Goal: Task Accomplishment & Management: Use online tool/utility

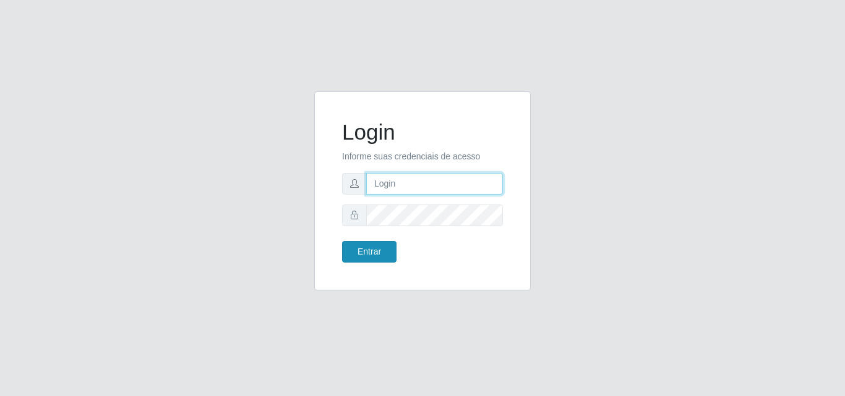
type input "[EMAIL_ADDRESS][DOMAIN_NAME]"
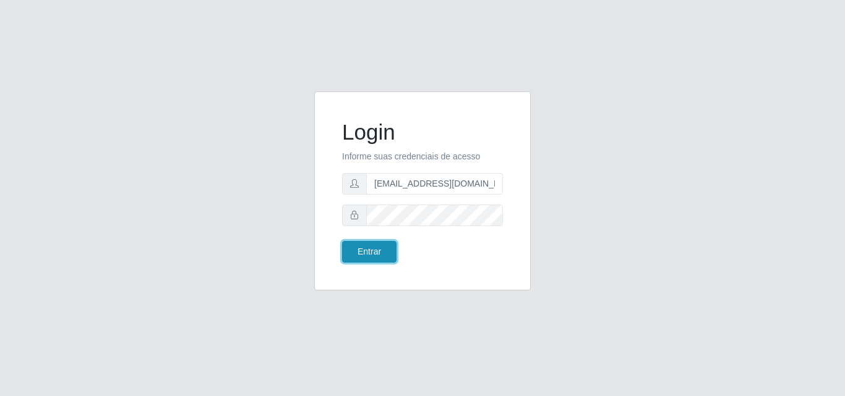
click at [351, 251] on button "Entrar" at bounding box center [369, 252] width 54 height 22
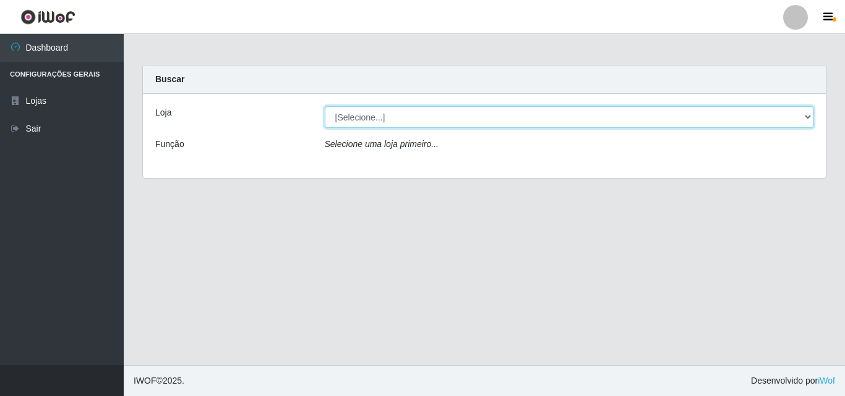
click at [806, 121] on select "[Selecione...] Rede Potiguar 1 - Macaíba" at bounding box center [569, 117] width 489 height 22
select select "100"
click at [325, 106] on select "[Selecione...] Rede Potiguar 1 - Macaíba" at bounding box center [569, 117] width 489 height 22
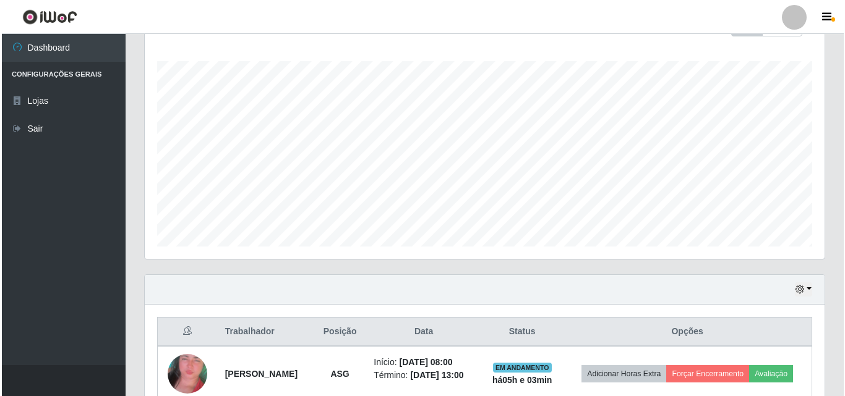
scroll to position [269, 0]
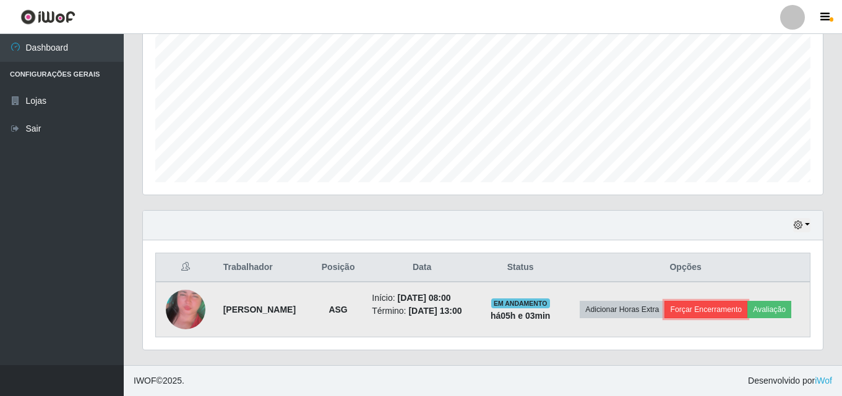
click at [747, 301] on button "Forçar Encerramento" at bounding box center [705, 309] width 83 height 17
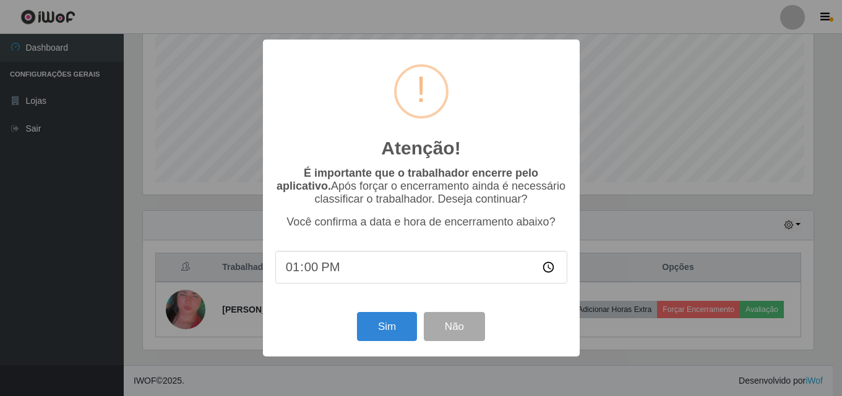
scroll to position [257, 673]
click at [390, 335] on button "Sim" at bounding box center [388, 326] width 60 height 29
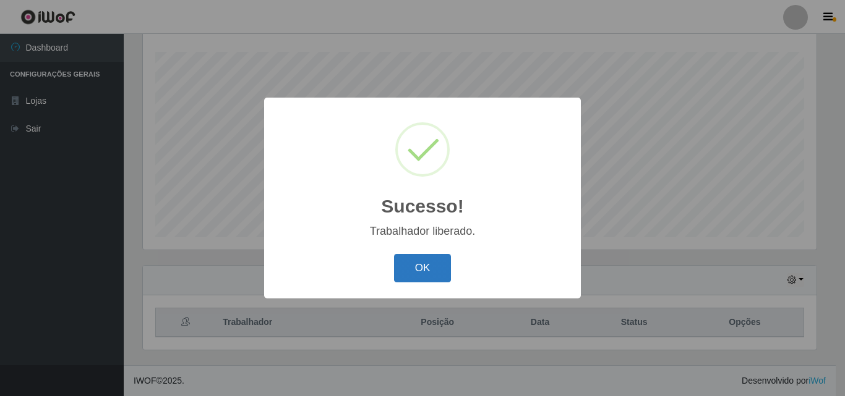
click at [404, 265] on button "OK" at bounding box center [423, 268] width 58 height 29
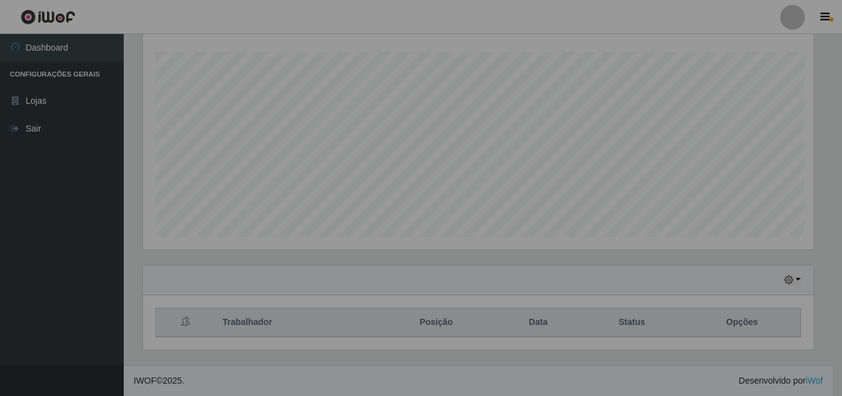
scroll to position [257, 680]
